Goal: Transaction & Acquisition: Purchase product/service

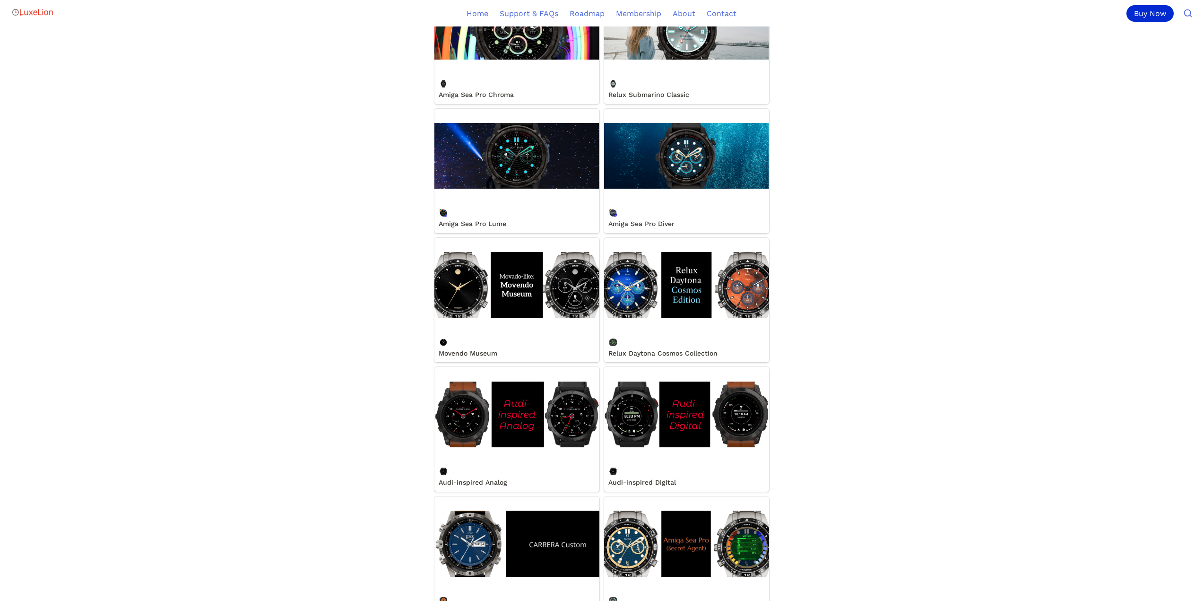
scroll to position [378, 0]
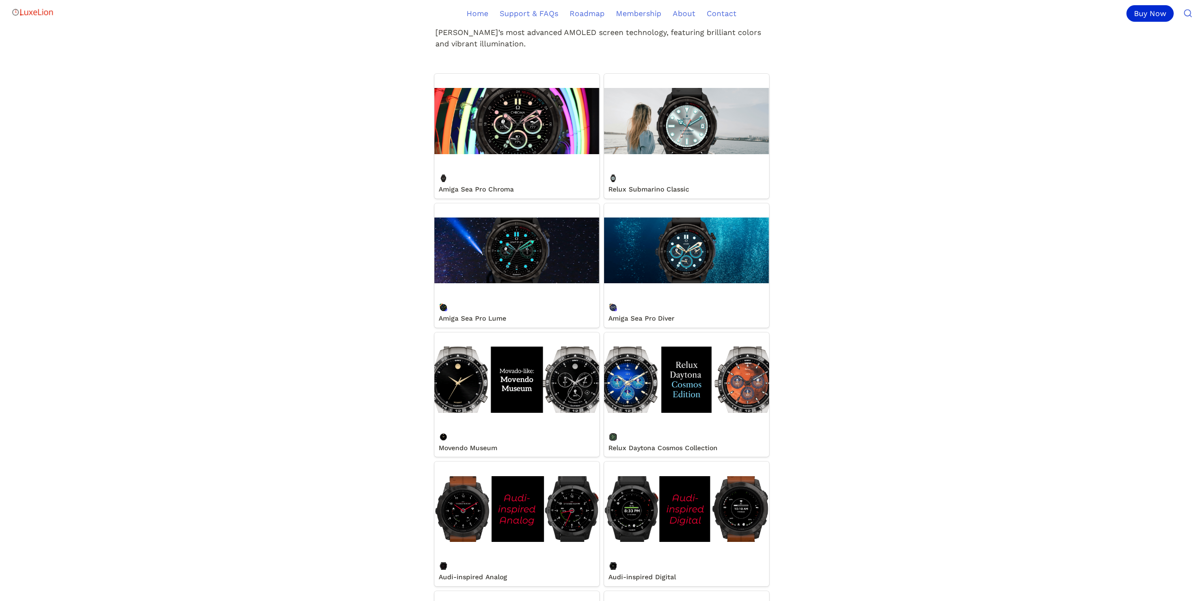
click at [682, 255] on link "Amiga Sea Pro Diver" at bounding box center [686, 265] width 165 height 124
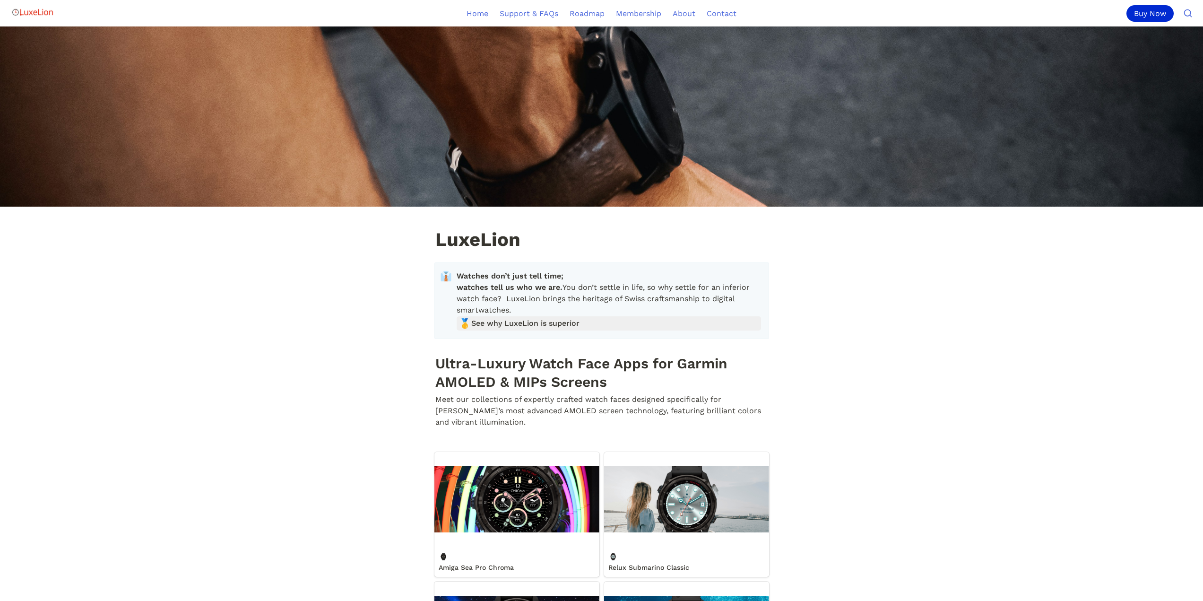
click at [492, 329] on span "See why LuxeLion is superior" at bounding box center [525, 323] width 108 height 11
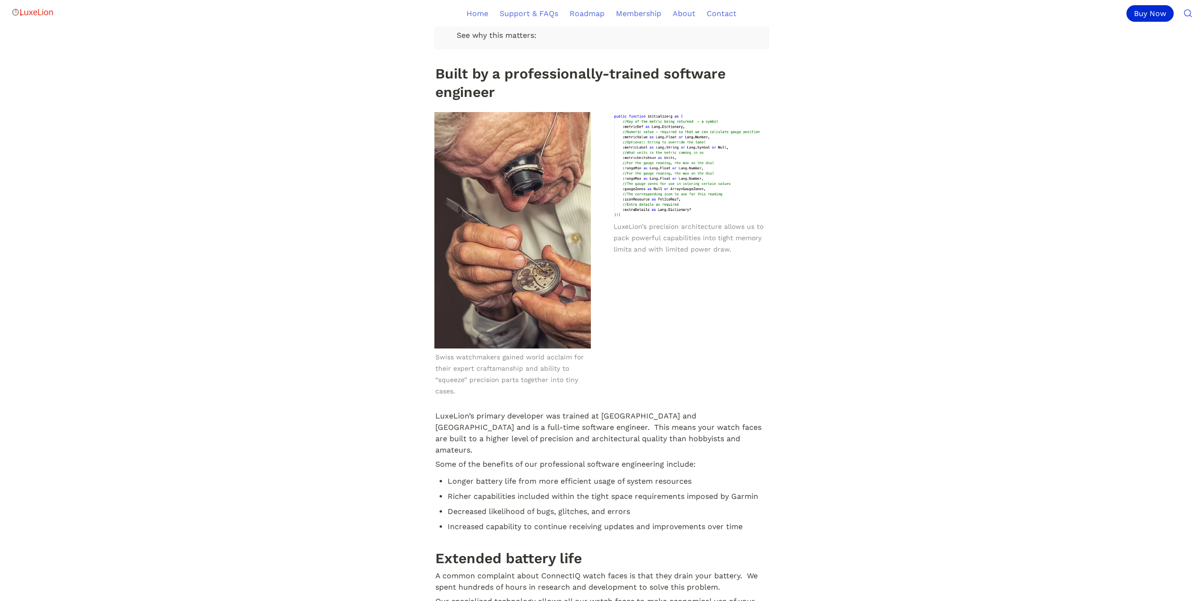
scroll to position [284, 0]
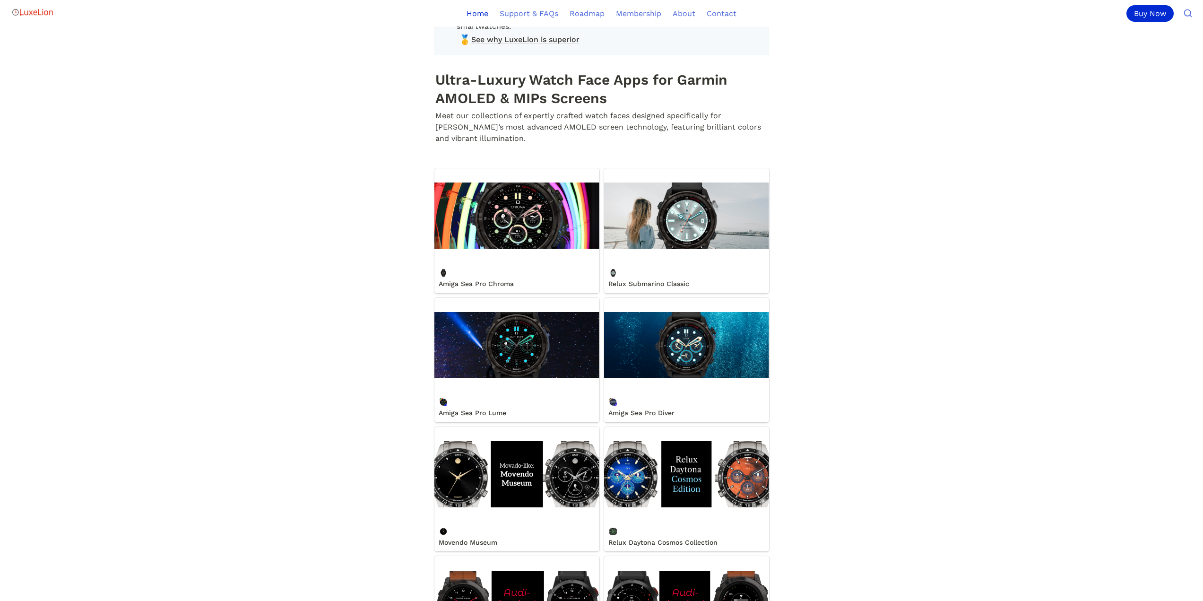
scroll to position [567, 0]
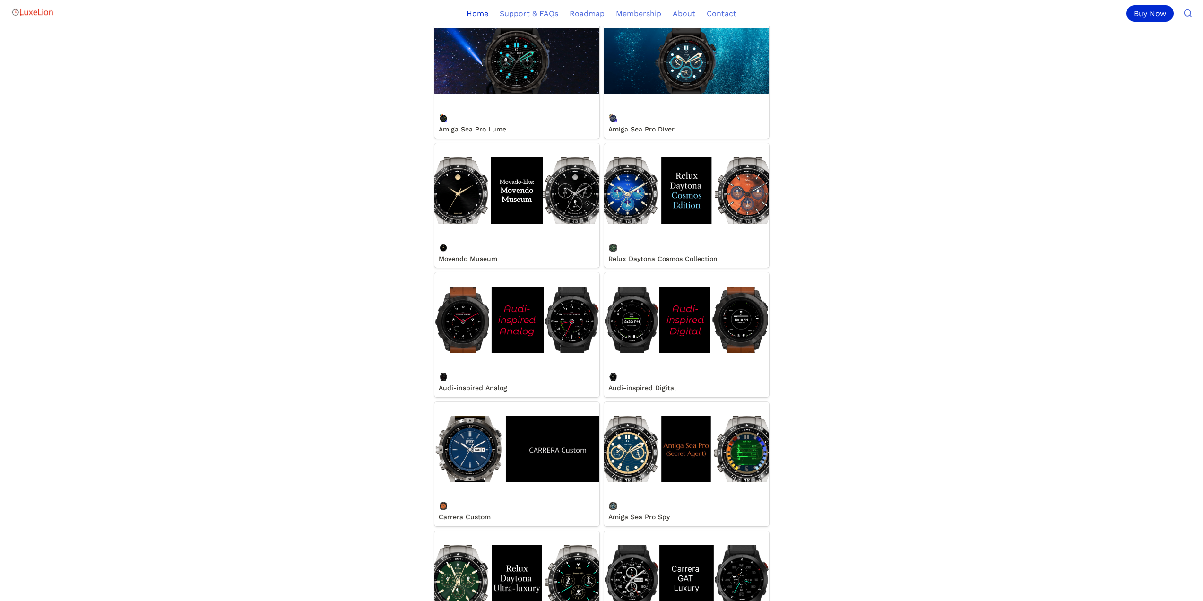
click at [470, 439] on link "Carrera Custom" at bounding box center [516, 464] width 165 height 124
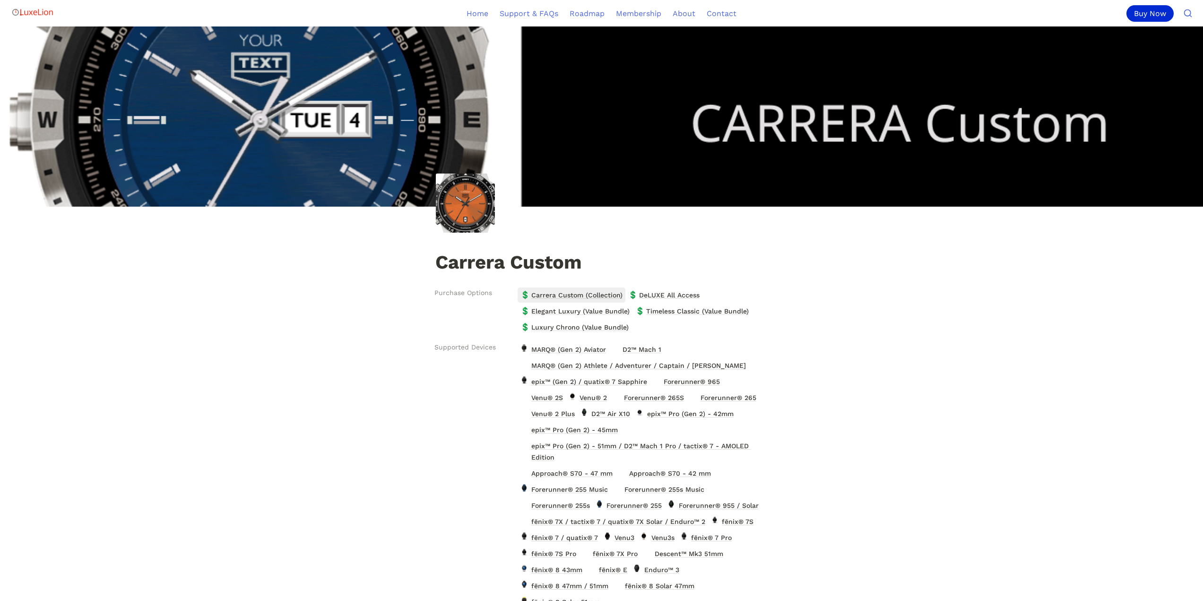
click at [557, 297] on span "Carrera Custom (Collection)" at bounding box center [576, 295] width 93 height 12
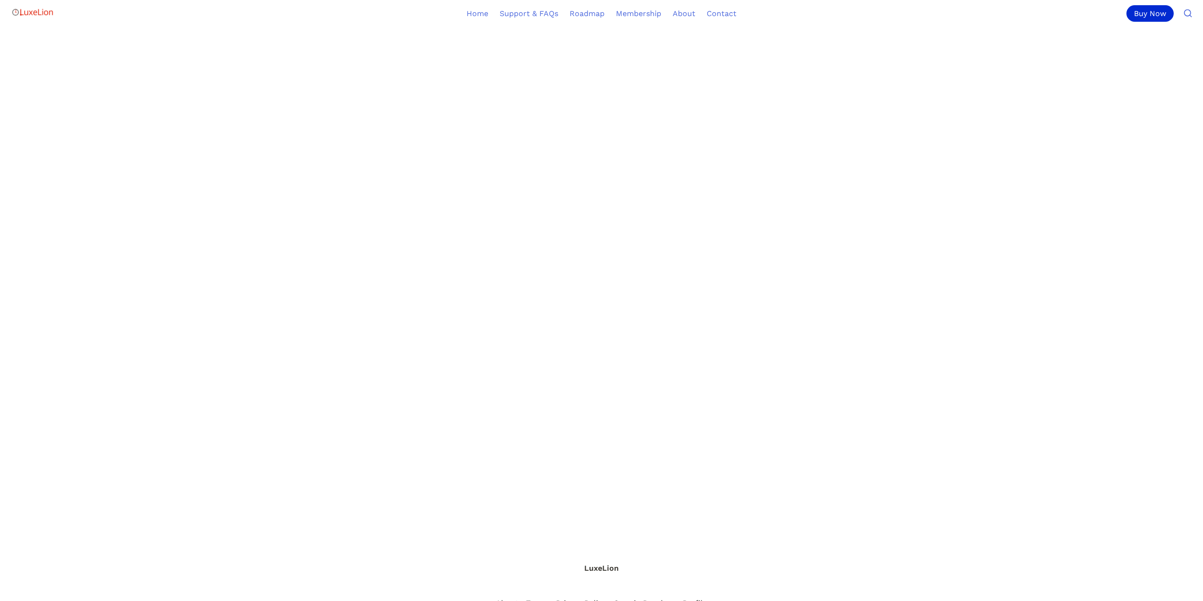
scroll to position [621, 0]
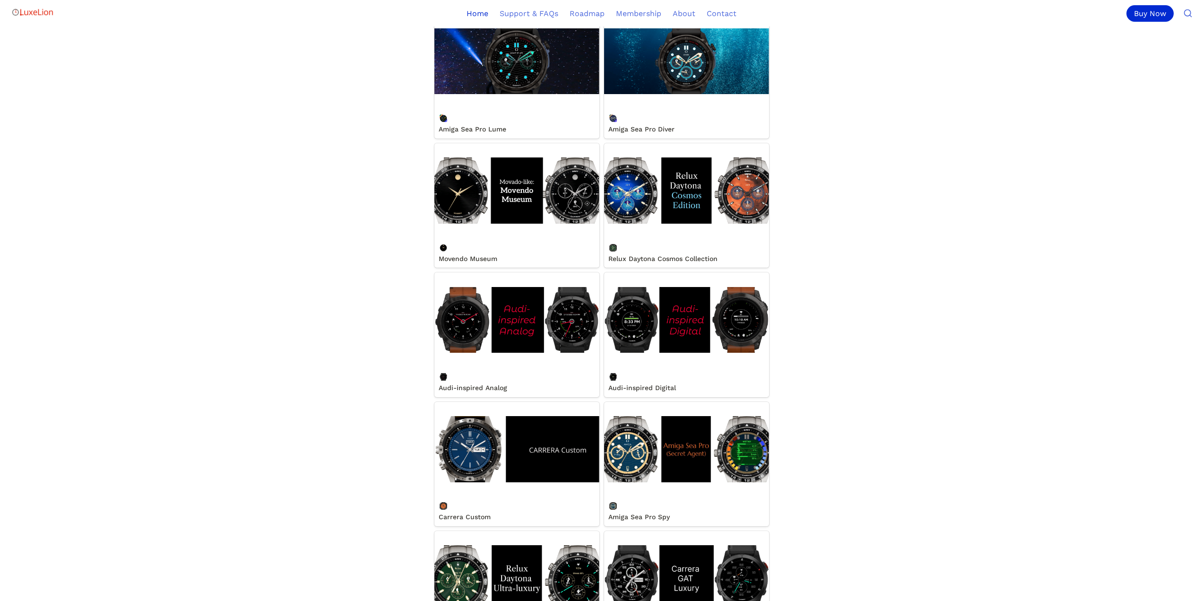
scroll to position [189, 0]
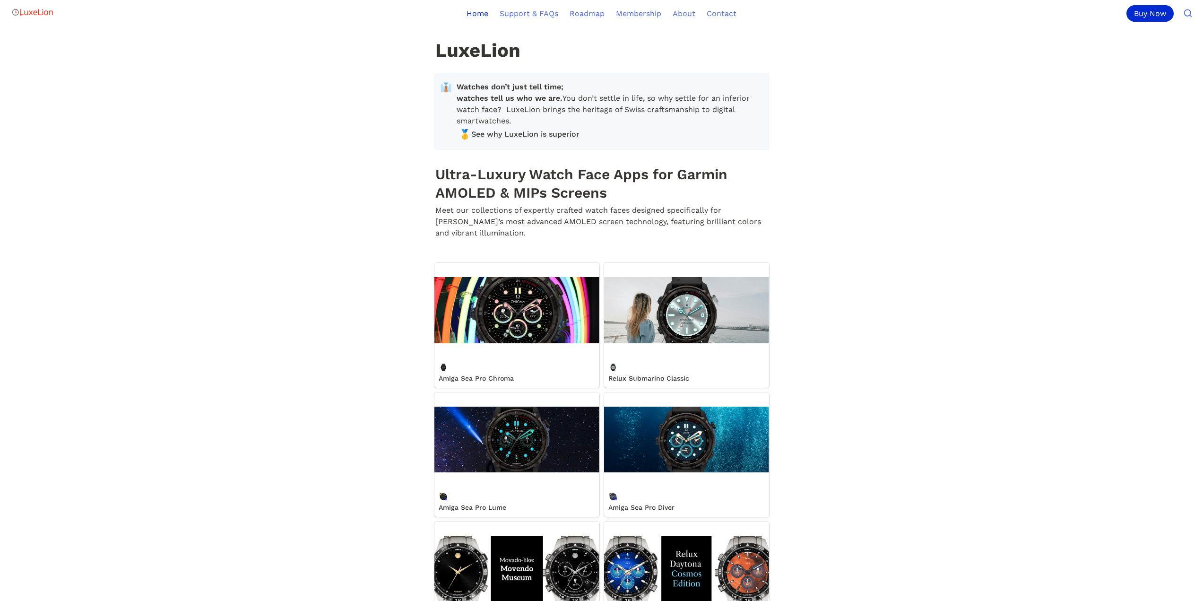
click at [570, 311] on link "Amiga Sea Pro Chroma" at bounding box center [516, 325] width 165 height 124
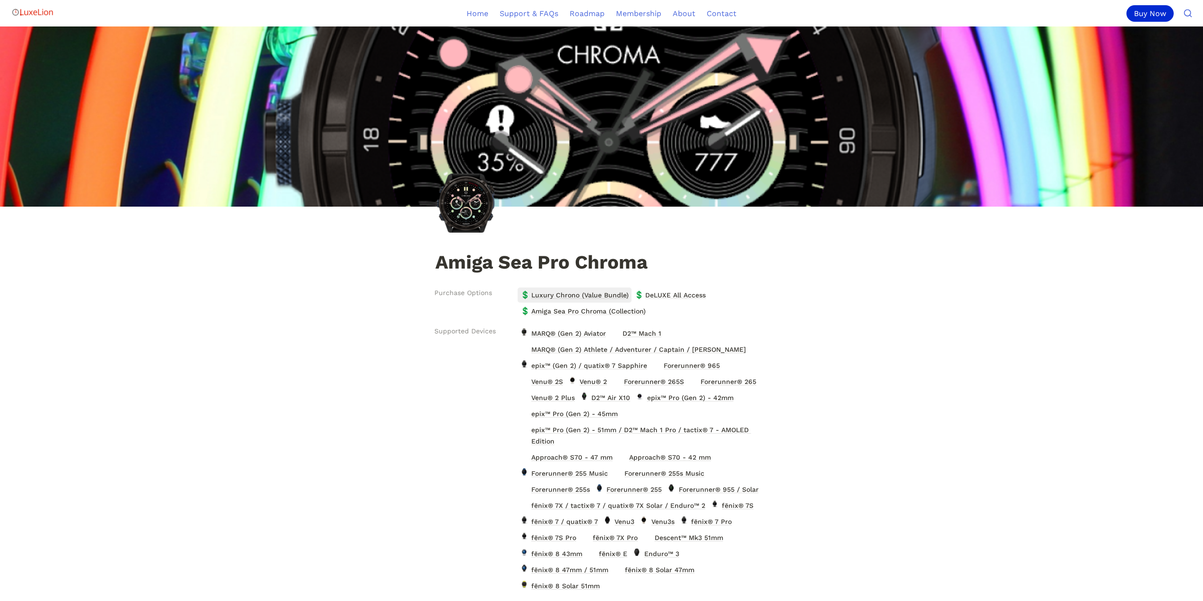
click at [543, 295] on span "Luxury Chrono (Value Bundle)" at bounding box center [579, 295] width 99 height 12
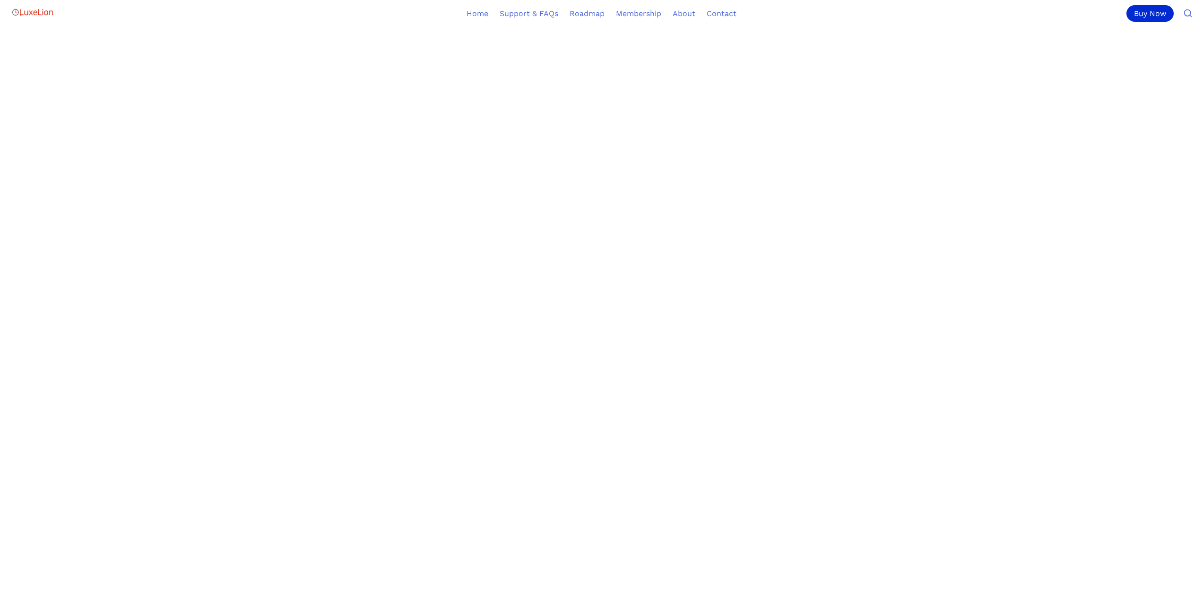
scroll to position [284, 0]
